Goal: Task Accomplishment & Management: Use online tool/utility

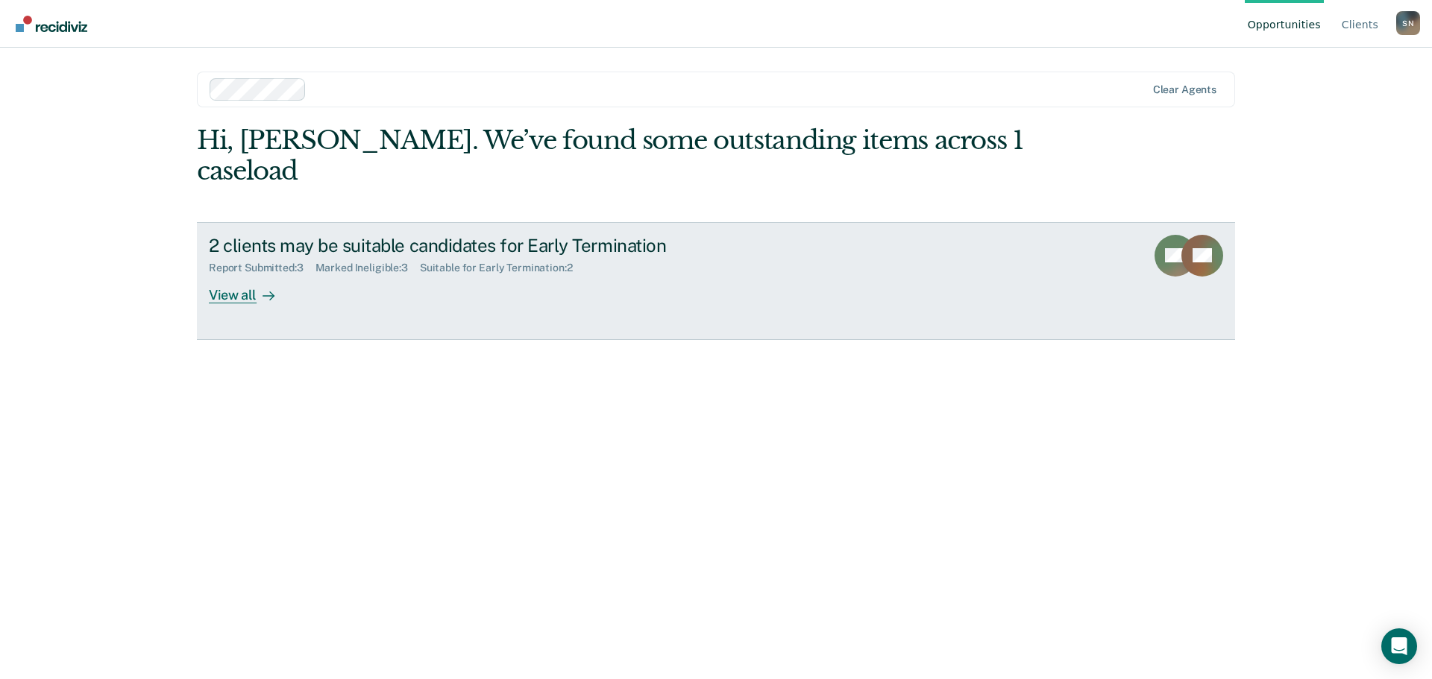
click at [233, 274] on div "View all" at bounding box center [251, 288] width 84 height 29
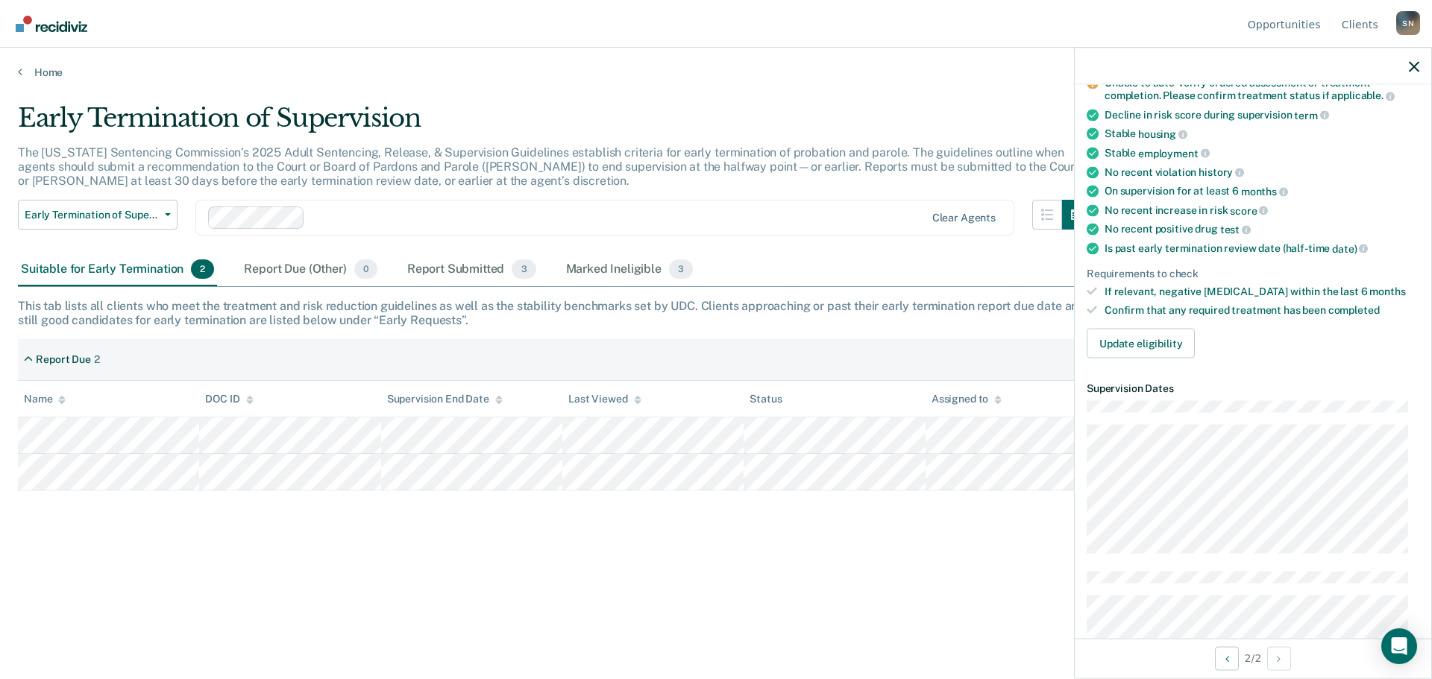
scroll to position [149, 0]
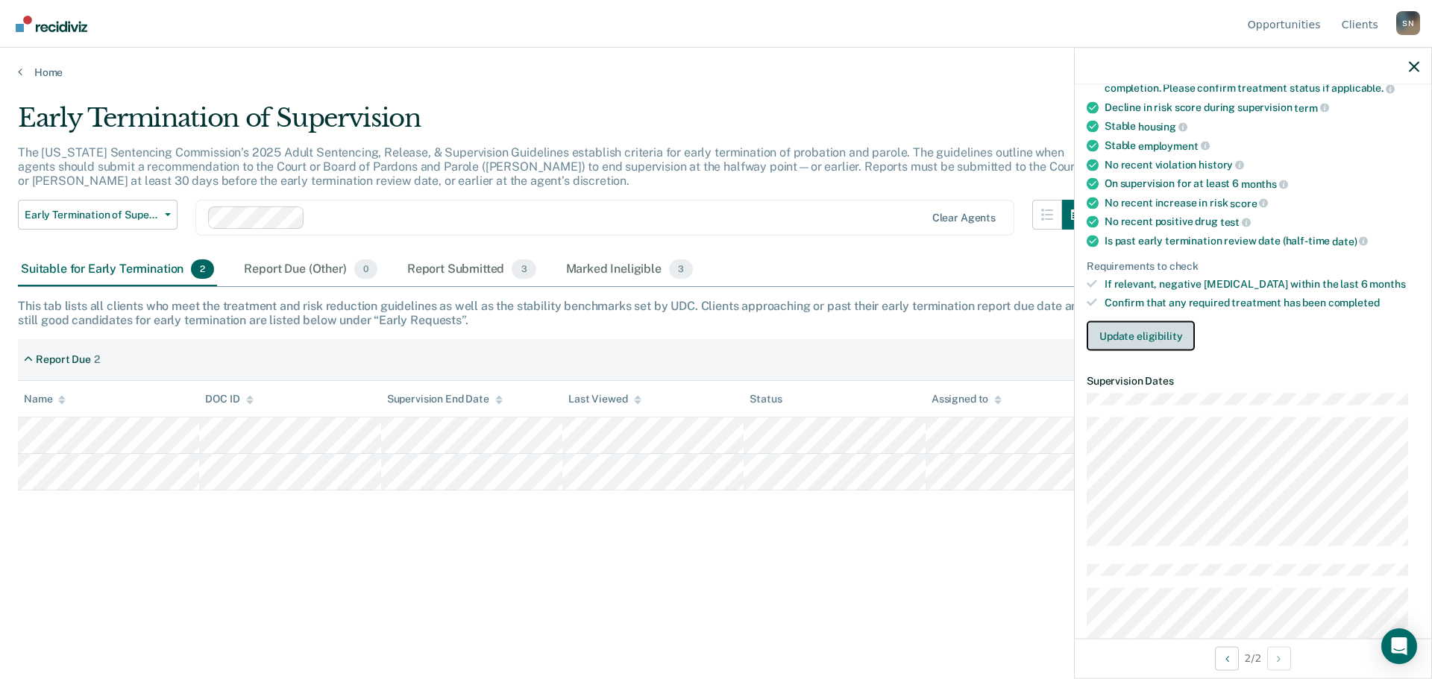
click at [1139, 336] on button "Update eligibility" at bounding box center [1140, 336] width 108 height 30
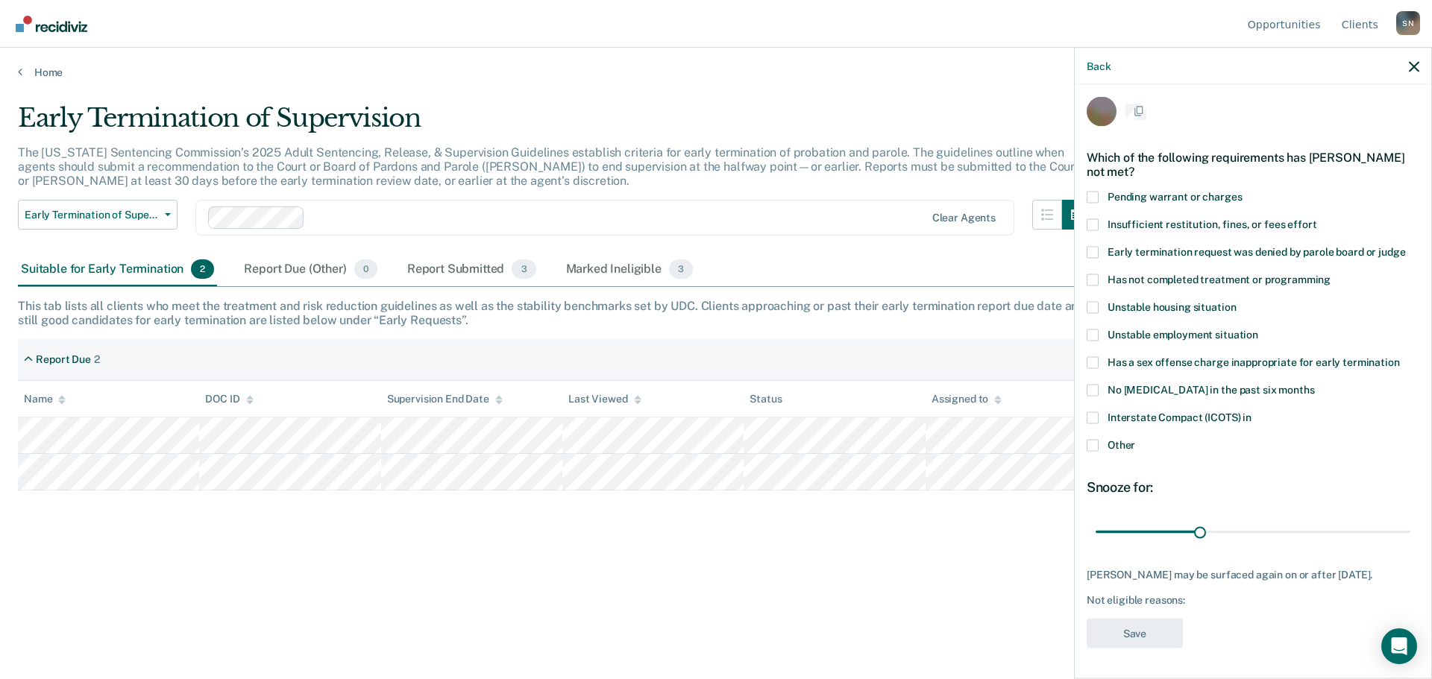
scroll to position [6, 0]
click at [1092, 287] on label "Has not completed treatment or programming" at bounding box center [1252, 283] width 333 height 16
click at [1330, 275] on input "Has not completed treatment or programming" at bounding box center [1330, 275] width 0 height 0
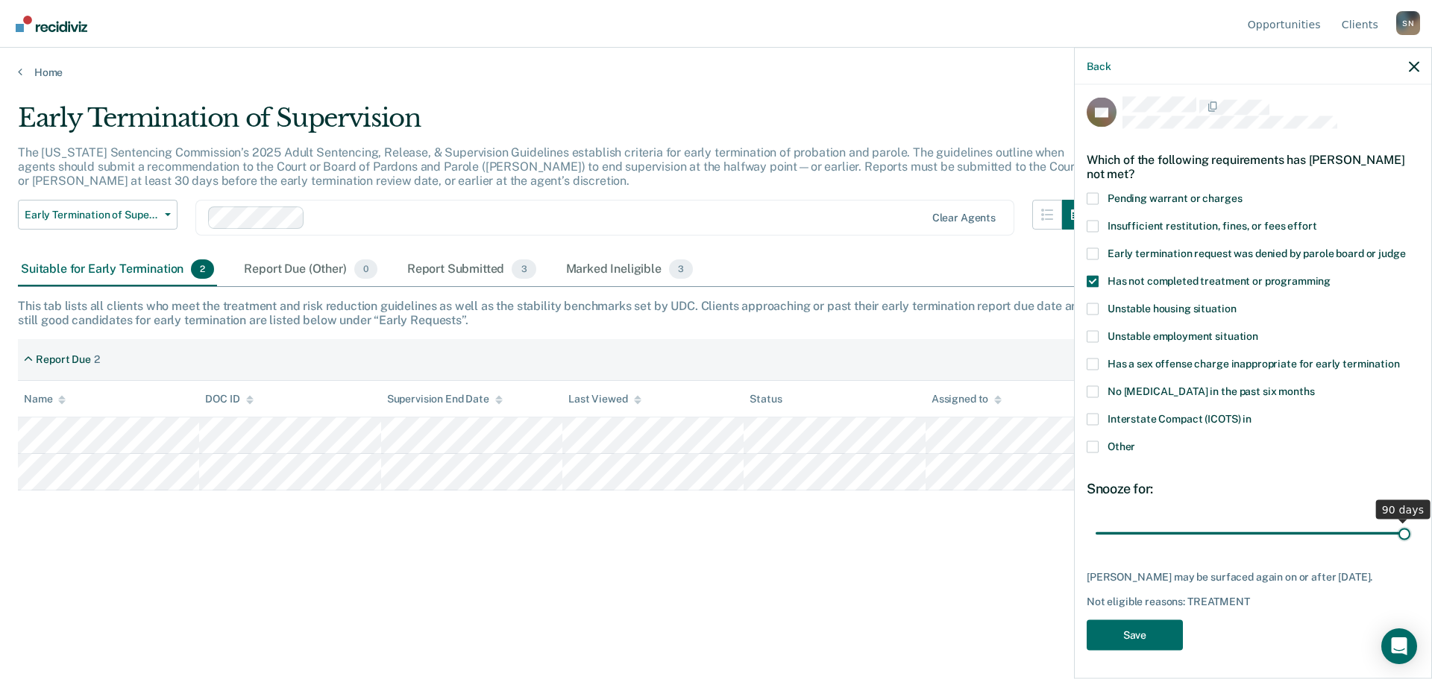
drag, startPoint x: 1194, startPoint y: 532, endPoint x: 1429, endPoint y: 541, distance: 234.3
type input "90"
click at [1410, 541] on input "range" at bounding box center [1252, 533] width 315 height 26
click at [1119, 639] on button "Save" at bounding box center [1134, 635] width 96 height 31
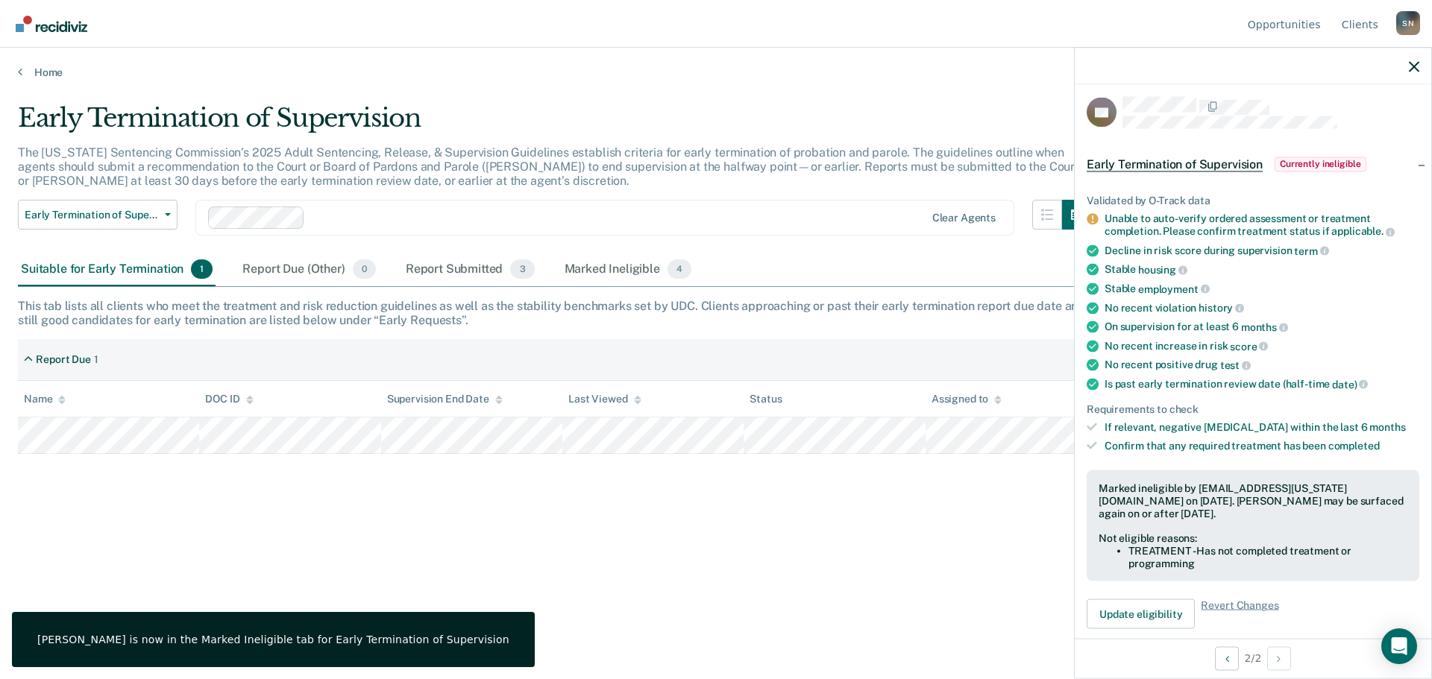
click at [1419, 59] on div at bounding box center [1252, 66] width 356 height 37
drag, startPoint x: 1415, startPoint y: 62, endPoint x: 1409, endPoint y: 69, distance: 9.0
click at [1415, 63] on icon "button" at bounding box center [1413, 66] width 10 height 10
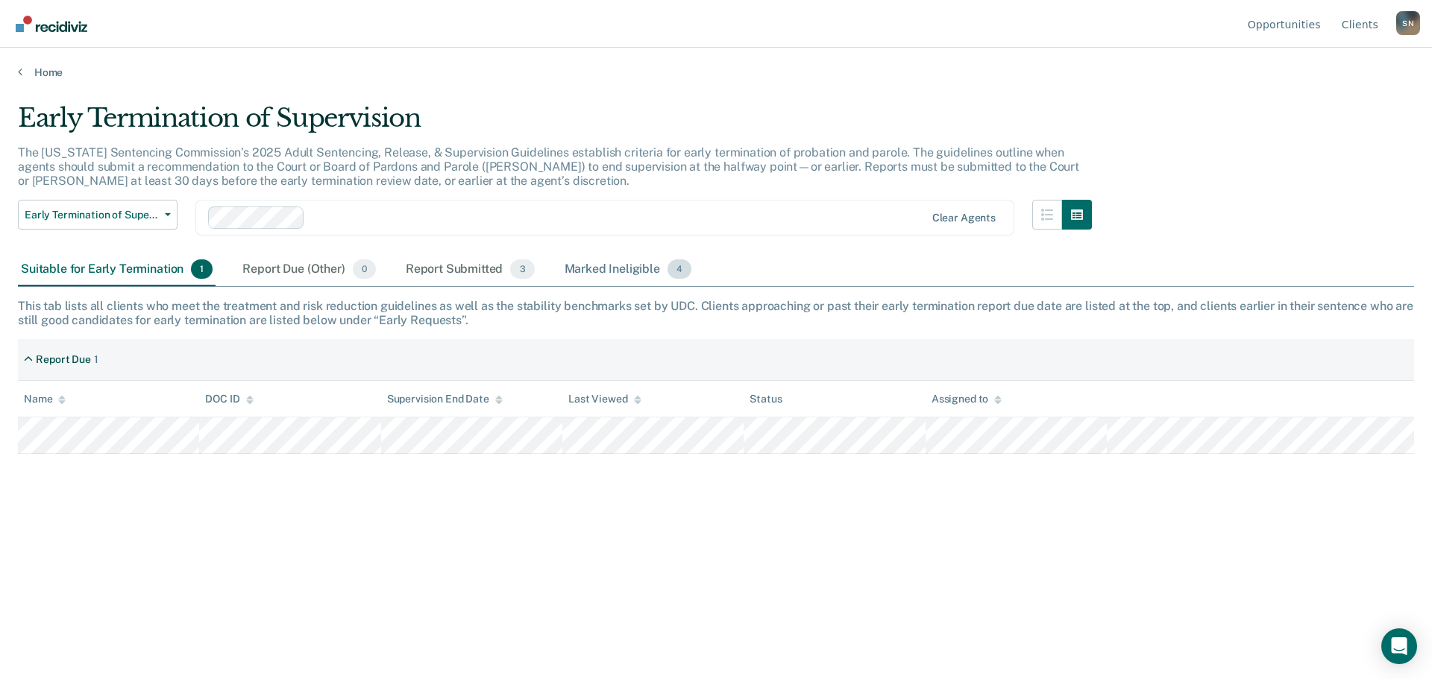
click at [600, 262] on div "Marked Ineligible 4" at bounding box center [627, 270] width 133 height 33
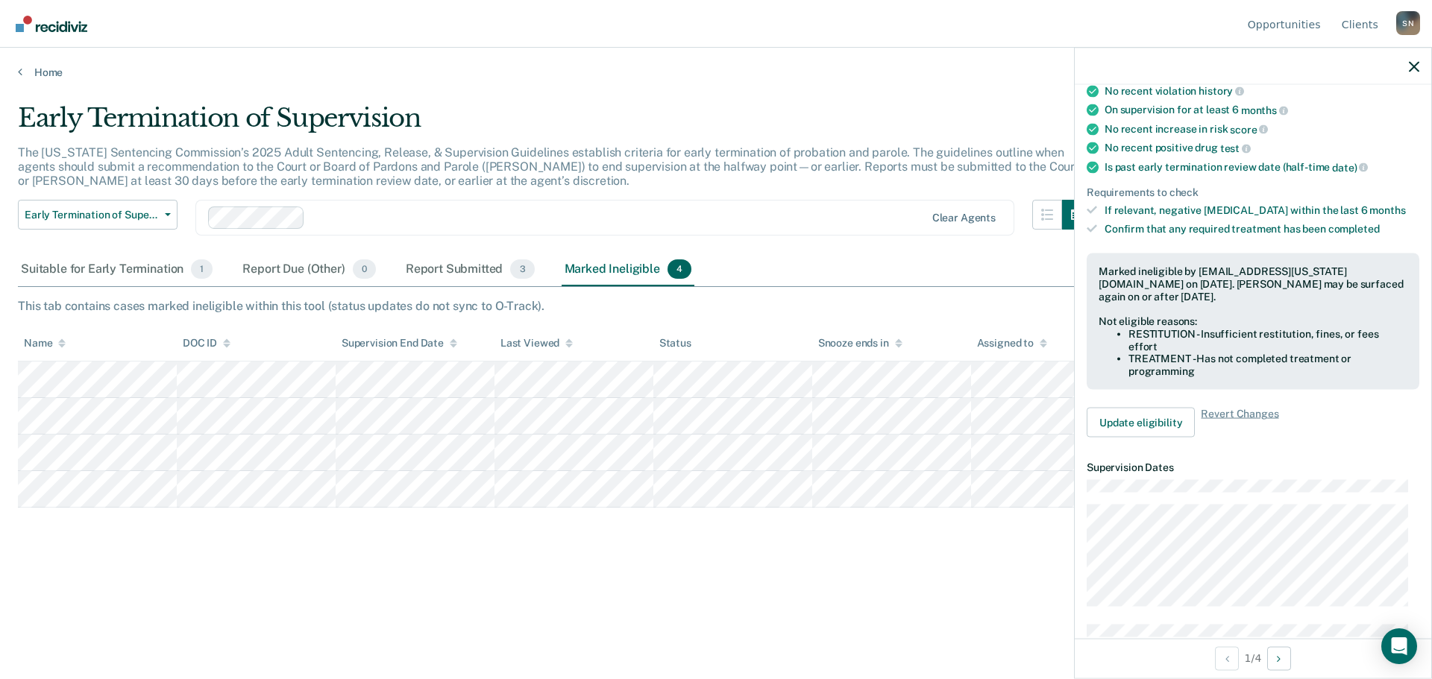
scroll to position [224, 0]
click at [1168, 420] on button "Update eligibility" at bounding box center [1140, 422] width 108 height 30
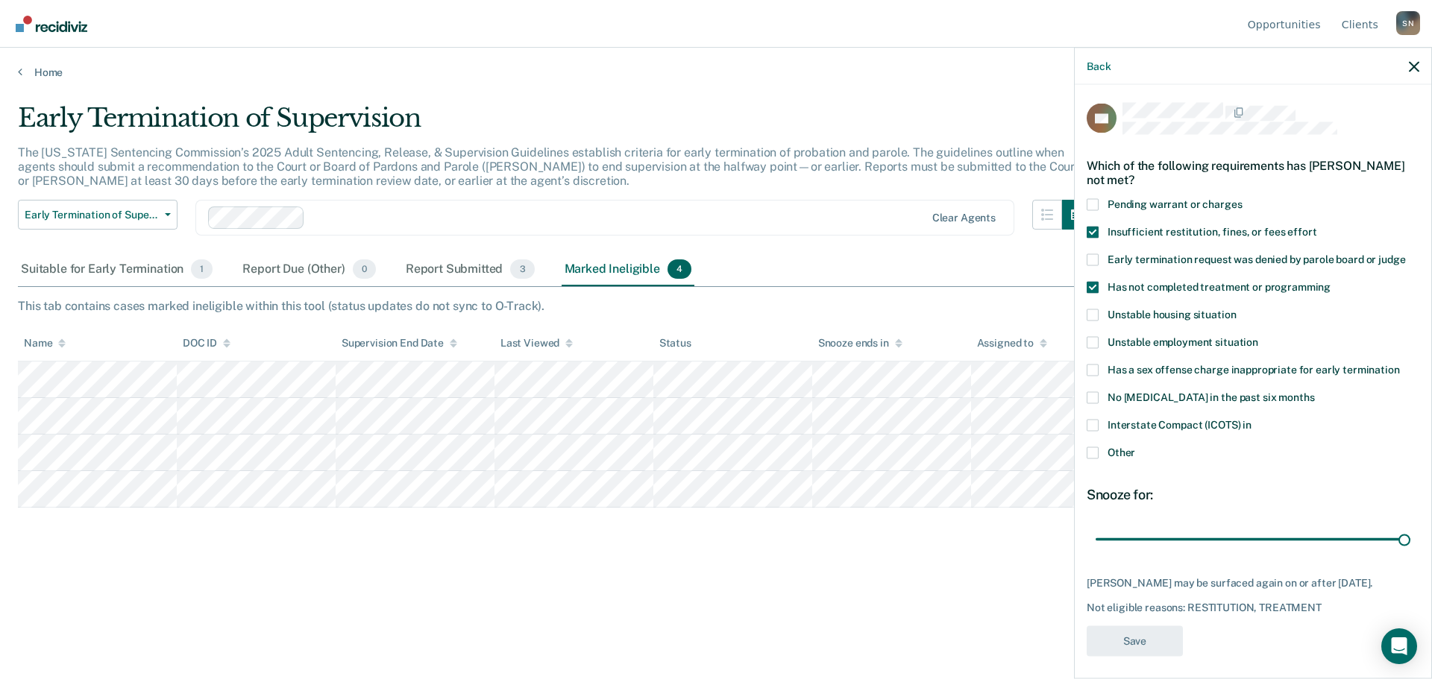
scroll to position [30, 0]
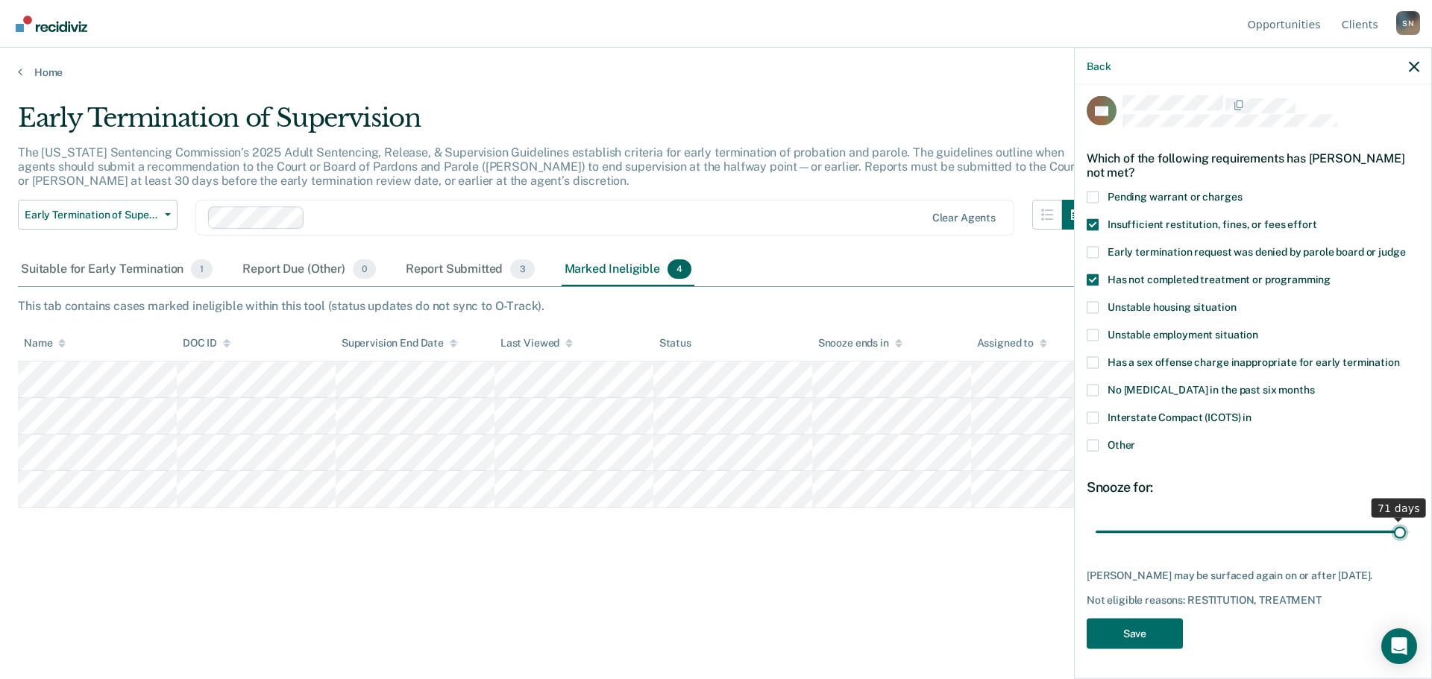
type input "72"
drag, startPoint x: 1380, startPoint y: 512, endPoint x: 1418, endPoint y: 514, distance: 38.1
click at [1410, 520] on input "range" at bounding box center [1252, 533] width 315 height 26
click at [1142, 631] on button "Save" at bounding box center [1134, 635] width 96 height 31
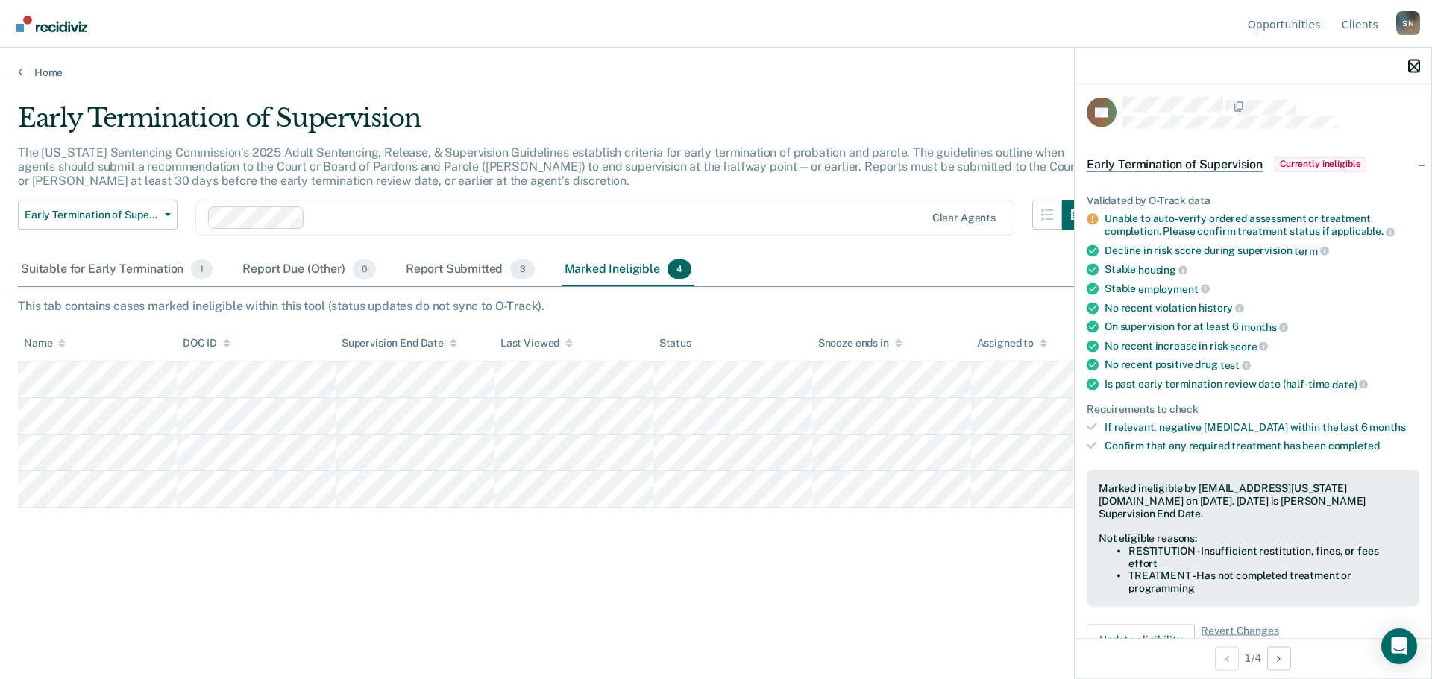
click at [1410, 66] on icon "button" at bounding box center [1413, 66] width 10 height 10
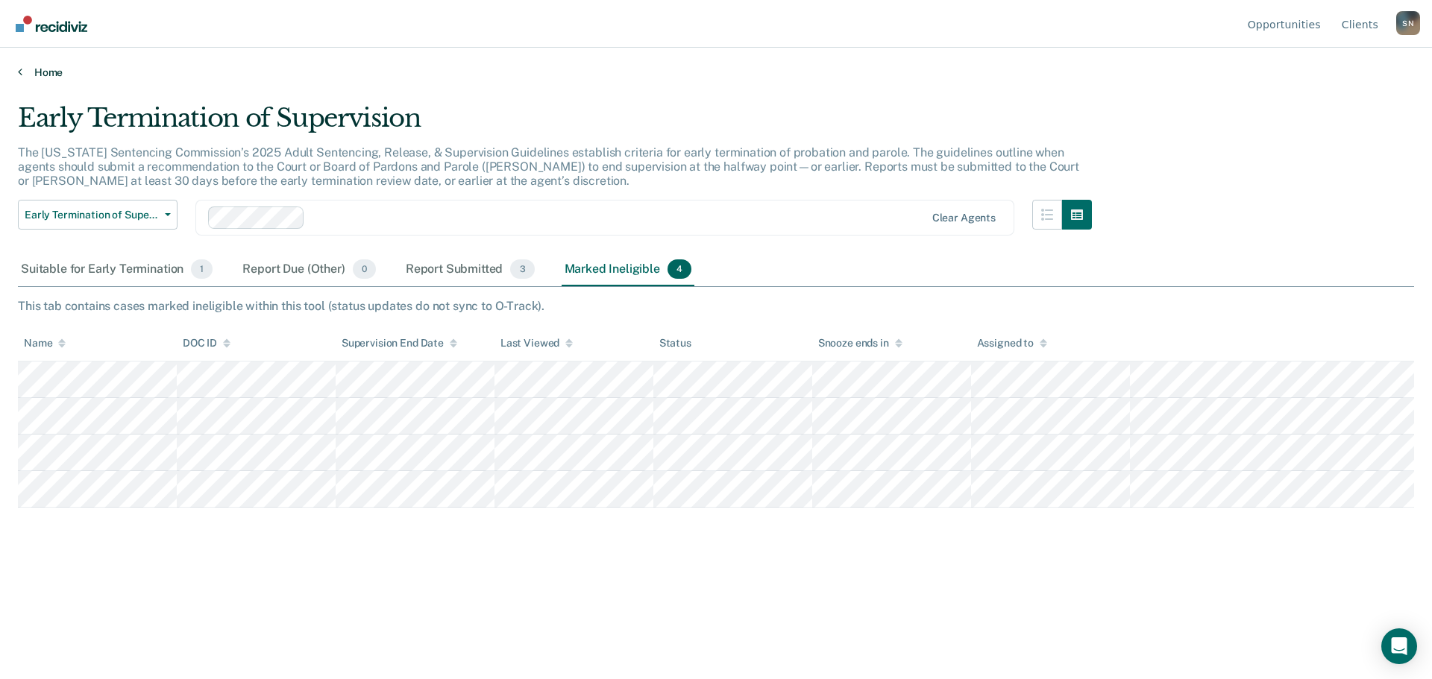
click at [47, 79] on div "Opportunities Client s [PERSON_NAME] S N Profile How it works Log Out Home Earl…" at bounding box center [716, 339] width 1432 height 679
click at [482, 274] on div "Report Submitted 3" at bounding box center [470, 270] width 135 height 33
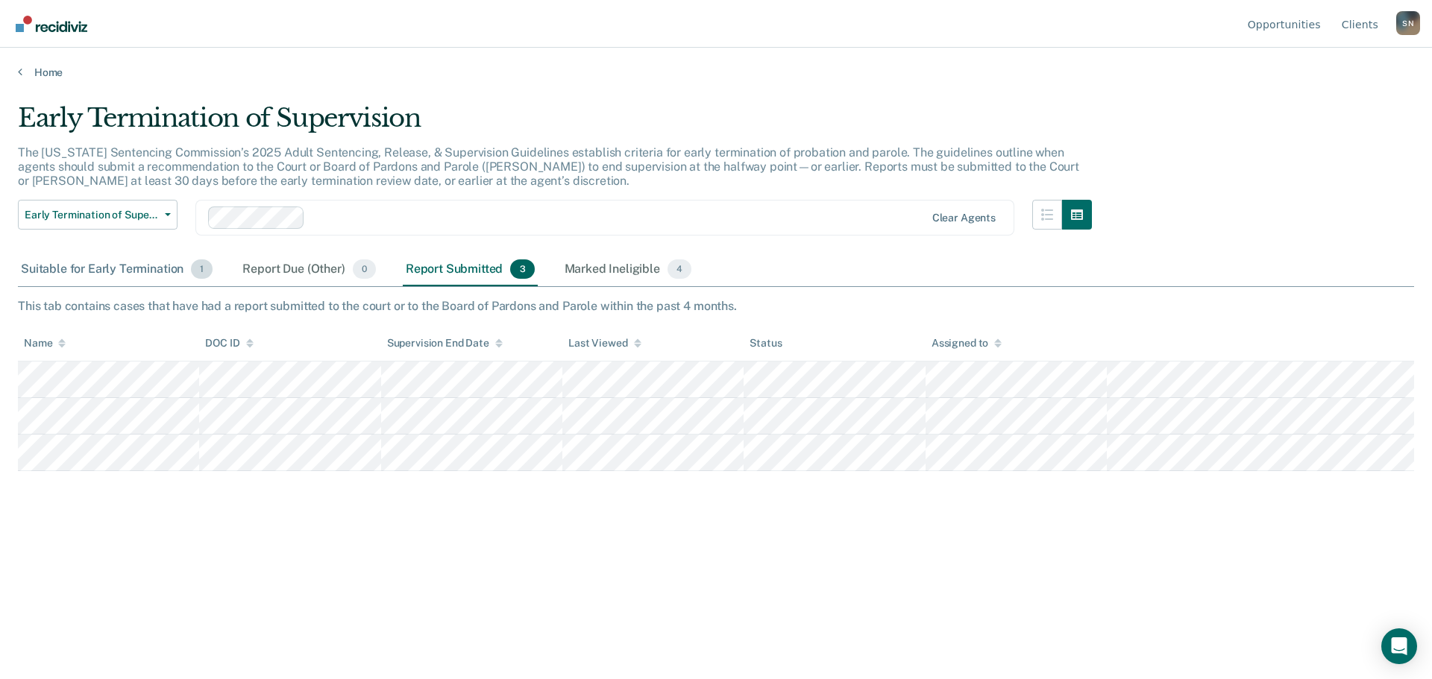
click at [112, 268] on div "Suitable for Early Termination 1" at bounding box center [117, 270] width 198 height 33
